Goal: Task Accomplishment & Management: Use online tool/utility

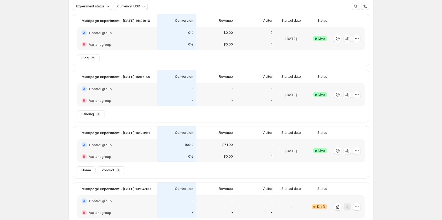
scroll to position [53, 0]
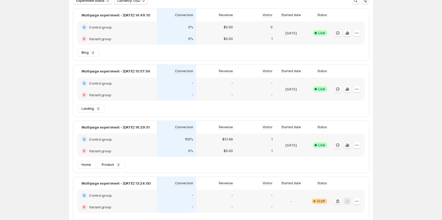
click at [348, 145] on icon "button" at bounding box center [347, 145] width 1 height 3
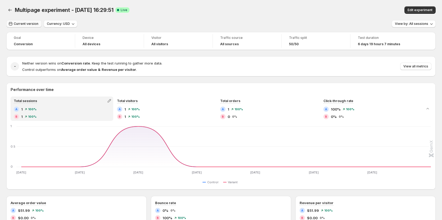
click at [26, 25] on span "Current version" at bounding box center [26, 24] width 25 height 4
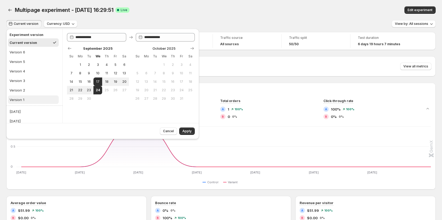
click at [21, 100] on div "Version 1" at bounding box center [17, 99] width 15 height 5
type input "**********"
click at [189, 130] on span "Apply" at bounding box center [186, 131] width 9 height 4
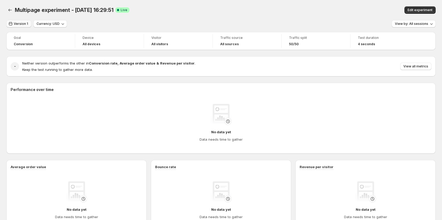
click at [18, 23] on span "Version 1" at bounding box center [21, 24] width 14 height 4
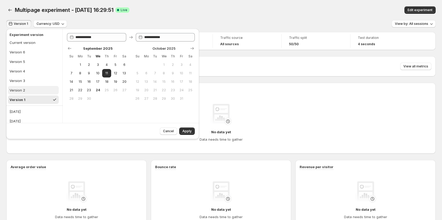
click at [36, 90] on button "Version 2" at bounding box center [33, 90] width 51 height 8
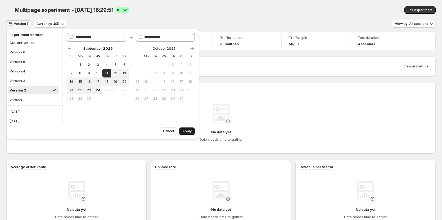
click at [186, 129] on span "Apply" at bounding box center [186, 131] width 9 height 4
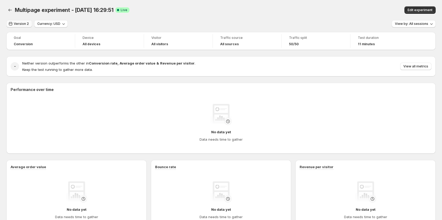
click at [24, 25] on span "Version 2" at bounding box center [21, 24] width 15 height 4
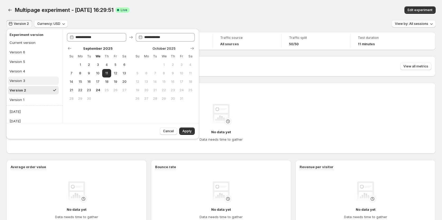
click at [25, 83] on button "Version 3" at bounding box center [33, 81] width 51 height 8
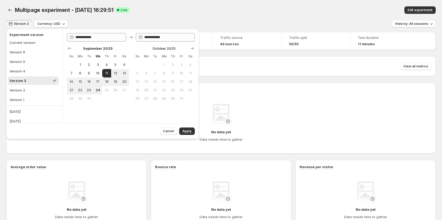
click at [185, 130] on button "Apply" at bounding box center [187, 131] width 16 height 7
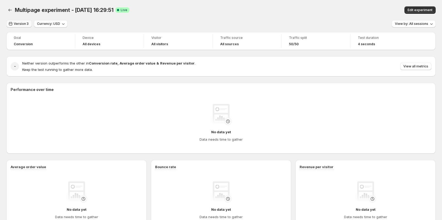
click at [25, 22] on span "Version 3" at bounding box center [21, 24] width 15 height 4
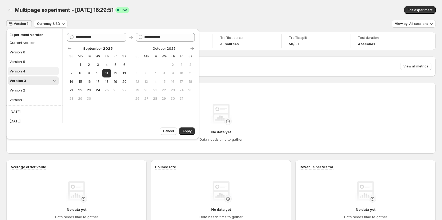
click at [25, 74] on button "Version 4" at bounding box center [33, 71] width 51 height 8
type input "**********"
click at [186, 129] on button "Apply" at bounding box center [187, 131] width 16 height 7
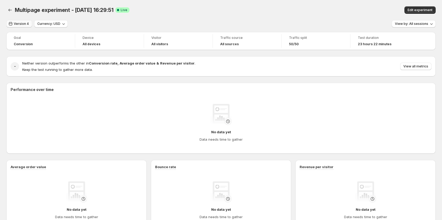
click at [25, 25] on span "Version 4" at bounding box center [21, 24] width 15 height 4
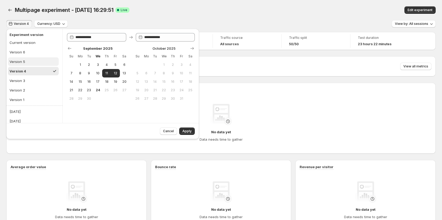
click at [32, 60] on button "Version 5" at bounding box center [33, 61] width 51 height 8
type input "**********"
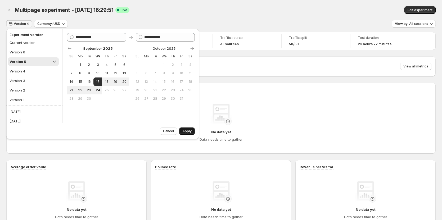
click at [181, 130] on button "Apply" at bounding box center [187, 131] width 16 height 7
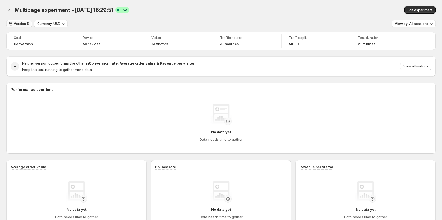
click at [15, 26] on button "Version 5" at bounding box center [19, 23] width 26 height 7
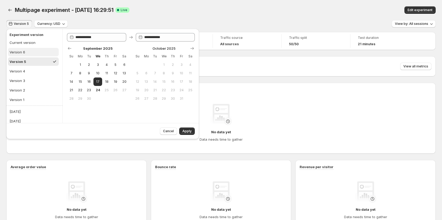
click at [26, 53] on button "Version 6" at bounding box center [33, 52] width 51 height 8
click at [188, 132] on span "Apply" at bounding box center [186, 131] width 9 height 4
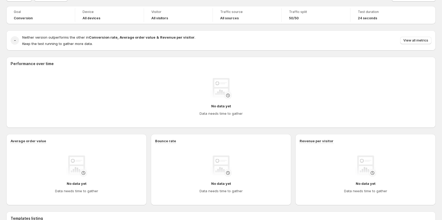
scroll to position [26, 0]
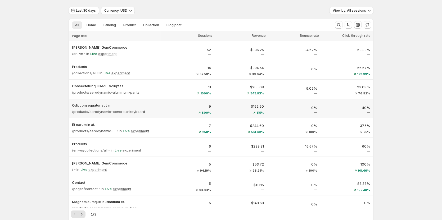
scroll to position [26, 0]
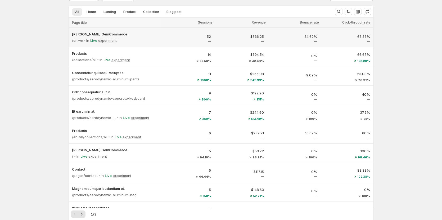
click at [171, 40] on div "52" at bounding box center [187, 38] width 47 height 8
